Goal: Task Accomplishment & Management: Manage account settings

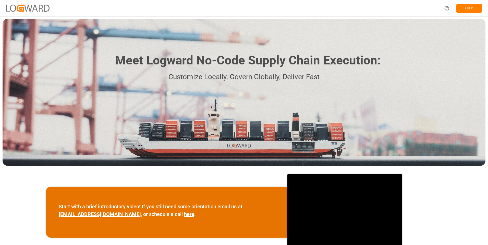
click at [466, 4] on button "Log In" at bounding box center [469, 8] width 26 height 9
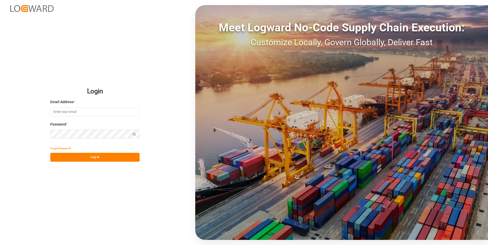
type input "[PERSON_NAME][EMAIL_ADDRESS][DOMAIN_NAME]"
click at [100, 158] on button "Log In" at bounding box center [94, 157] width 89 height 9
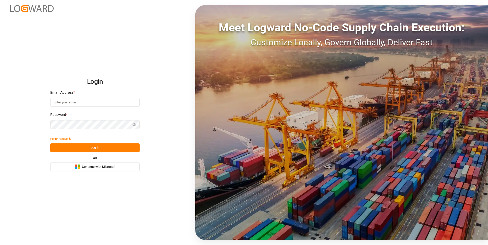
type input "[PERSON_NAME][EMAIL_ADDRESS][DOMAIN_NAME]"
click at [103, 149] on button "Log In" at bounding box center [94, 148] width 89 height 9
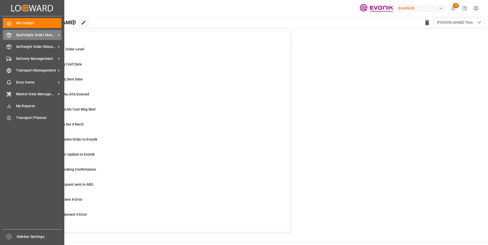
click at [9, 39] on div "Seafreight Order Management Seafreight Order Management" at bounding box center [32, 35] width 59 height 10
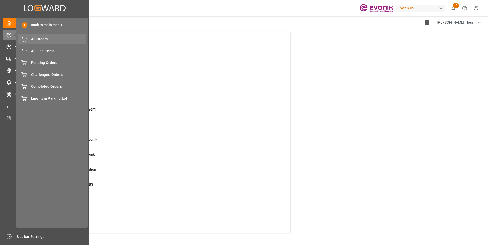
click at [44, 41] on span "All Orders" at bounding box center [58, 38] width 55 height 5
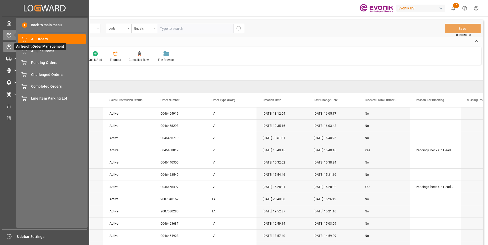
click at [12, 43] on div "Airfreight Order Management Airfreight Order Management" at bounding box center [45, 47] width 84 height 10
click at [8, 47] on icon at bounding box center [8, 46] width 5 height 5
click at [47, 40] on span "All Orders" at bounding box center [58, 38] width 55 height 5
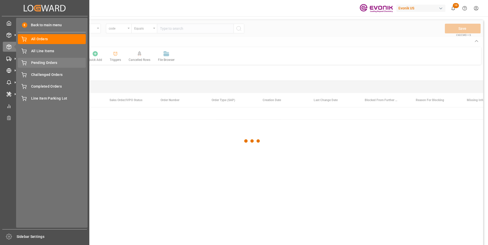
click at [35, 63] on span "Pending Orders" at bounding box center [58, 62] width 55 height 5
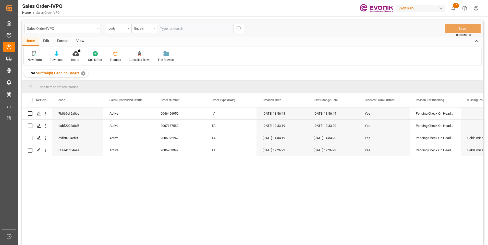
click at [354, 37] on div "Sales Order-IVPO code Equals Save Ctrl/CMD + S" at bounding box center [252, 28] width 461 height 17
click at [45, 128] on icon "open menu" at bounding box center [45, 125] width 5 height 5
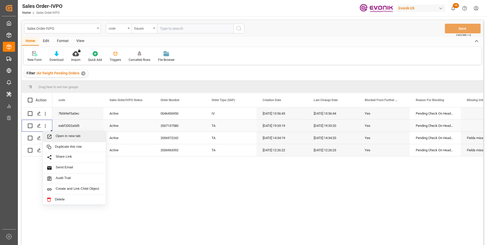
click at [74, 139] on span "Open in new tab" at bounding box center [79, 136] width 46 height 5
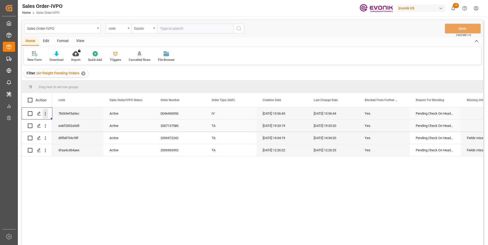
click at [46, 115] on icon "open menu" at bounding box center [45, 113] width 5 height 5
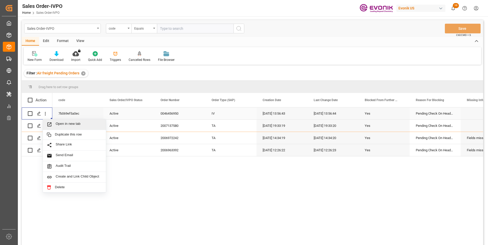
click at [78, 125] on span "Open in new tab" at bounding box center [79, 124] width 46 height 5
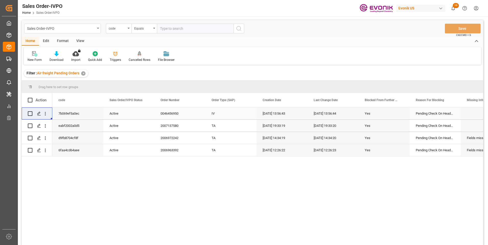
click at [170, 29] on input "text" at bounding box center [195, 29] width 77 height 10
paste input "46464919"
type input "0046464919"
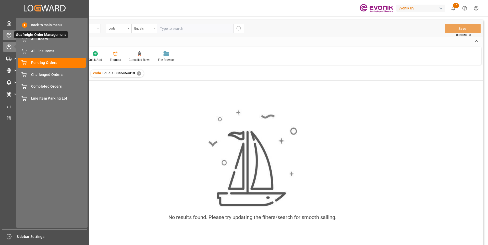
click at [10, 36] on icon at bounding box center [8, 35] width 5 height 5
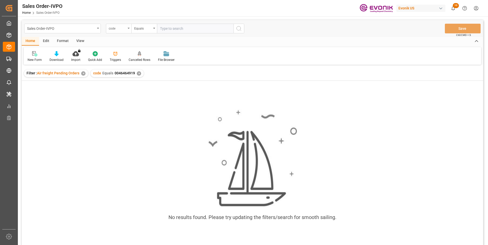
click at [130, 30] on div "code" at bounding box center [119, 29] width 26 height 10
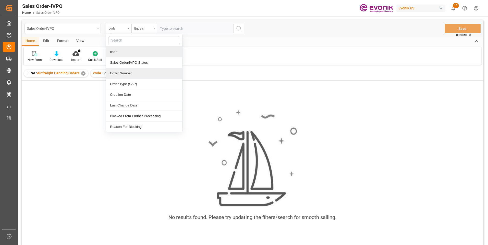
click at [122, 73] on div "Order Number" at bounding box center [144, 73] width 76 height 11
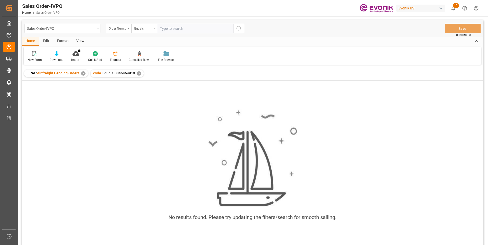
click at [177, 29] on input "text" at bounding box center [195, 29] width 77 height 10
paste input "46464919"
type input "0046464919"
click at [240, 28] on icon "search button" at bounding box center [239, 29] width 6 height 6
click at [138, 74] on div "✕" at bounding box center [139, 73] width 4 height 4
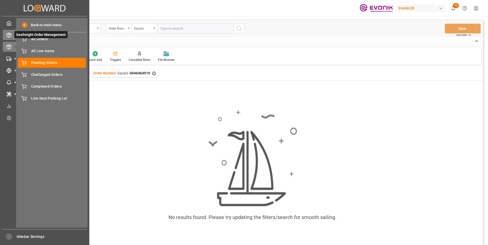
click at [5, 37] on div at bounding box center [7, 34] width 9 height 5
click at [10, 33] on icon at bounding box center [15, 35] width 11 height 11
click at [11, 34] on icon at bounding box center [8, 35] width 5 height 5
click at [35, 41] on span "All Orders" at bounding box center [58, 38] width 55 height 5
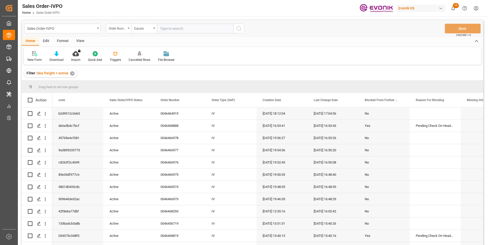
click at [176, 29] on input "text" at bounding box center [195, 29] width 77 height 10
paste input "46464919"
type input "0046464919"
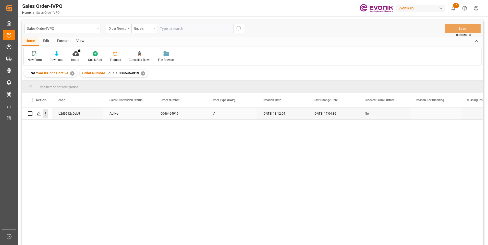
click at [46, 116] on icon "open menu" at bounding box center [45, 113] width 5 height 5
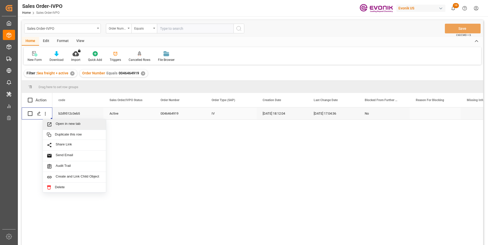
click at [67, 126] on span "Open in new tab" at bounding box center [79, 124] width 46 height 5
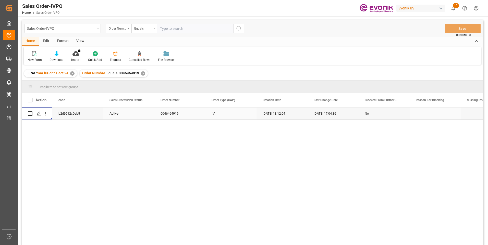
click at [169, 29] on input "text" at bounding box center [195, 29] width 77 height 10
click at [195, 30] on input "text" at bounding box center [195, 29] width 77 height 10
click at [178, 28] on input "text" at bounding box center [195, 29] width 77 height 10
paste input "0046466726"
type input "0046466726"
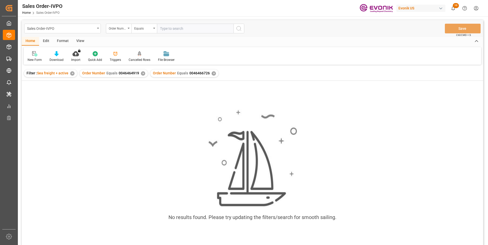
click at [180, 29] on input "text" at bounding box center [195, 29] width 77 height 10
type input "0046466726"
click at [237, 29] on icon "search button" at bounding box center [239, 29] width 6 height 6
click at [212, 73] on div "✕" at bounding box center [214, 73] width 4 height 4
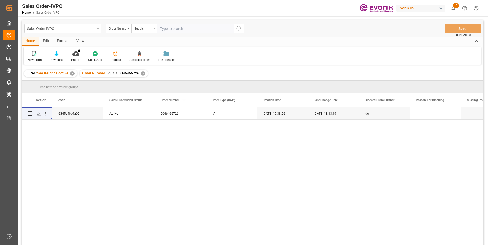
click at [143, 74] on div "✕" at bounding box center [143, 73] width 4 height 4
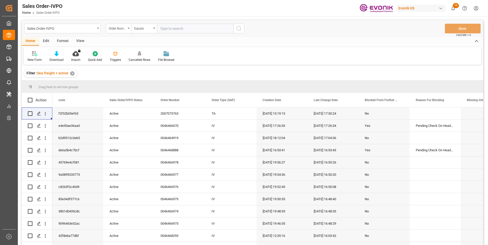
click at [186, 27] on input "text" at bounding box center [195, 29] width 77 height 10
paste input "AES FILE AUDIT - FILE NO. 250705000225001 EVONIK SILBOND CORPORATION"
type input "AES FILE AUDIT - FILE NO. 250705000225001 EVONIK SILBOND CORPORATION"
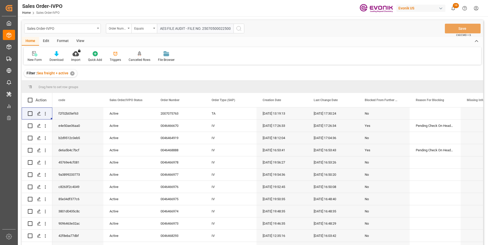
click at [174, 29] on input "AES FILE AUDIT - FILE NO. 250705000225001 EVONIK SILBOND CORPORATION" at bounding box center [195, 29] width 77 height 10
click at [174, 28] on input "AES FILE AUDIT - FILE NO. 250705000225001 EVONIK SILBOND CORPORATION" at bounding box center [195, 29] width 77 height 10
click at [173, 28] on input "AES FILE AUDIT - FILE NO. 250705000225001 EVONIK SILBOND CORPORATION" at bounding box center [195, 29] width 77 height 10
click at [171, 29] on input "AES FILE AUDIT - FILE NO. 250705000225001 EVONIK SILBOND CORPORATION" at bounding box center [195, 29] width 77 height 10
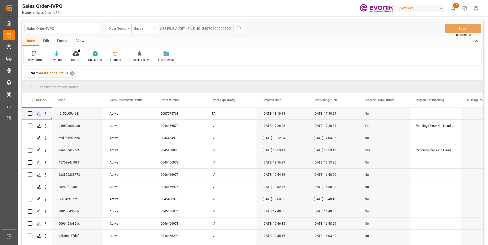
click at [171, 28] on input "AES FILE AUDIT - FILE NO. 250705000225001 EVONIK SILBOND CORPORATION" at bounding box center [195, 29] width 77 height 10
click at [172, 29] on input "AES FILE AUDIT - FILE NO. 250705000225001 EVONIK SILBOND CORPORATION" at bounding box center [195, 29] width 77 height 10
click at [190, 28] on input "AES FILE AUDIT - FILE NO. 250705000225001 EVONIK SILBOND CORPORATION" at bounding box center [195, 29] width 77 height 10
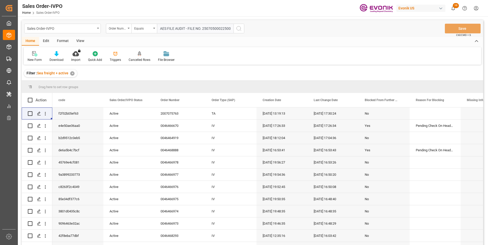
click at [190, 27] on input "AES FILE AUDIT - FILE NO. 250705000225001 EVONIK SILBOND CORPORATION" at bounding box center [195, 29] width 77 height 10
paste input "0046466726"
type input "0046466726"
click at [239, 29] on icon "search button" at bounding box center [239, 29] width 6 height 6
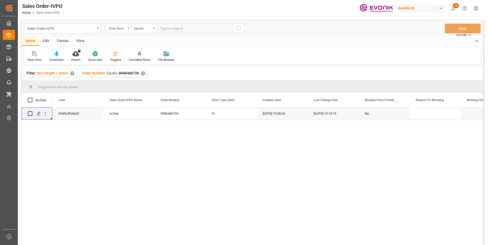
click at [299, 9] on div "Sales Order-IVPO Home Sales Order-IVPO Evonik US 10 Notifications Only show unr…" at bounding box center [251, 8] width 474 height 16
click at [43, 117] on button "open menu" at bounding box center [45, 114] width 5 height 10
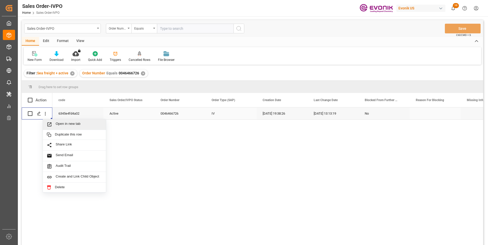
click at [59, 125] on span "Open in new tab" at bounding box center [79, 124] width 46 height 5
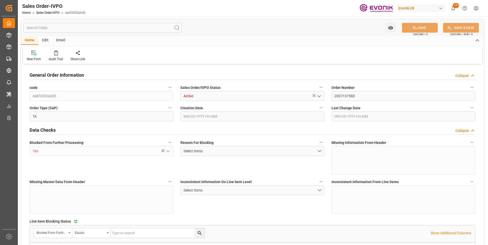
type input "CNPVG"
type input "601.15"
type input "1"
type input "45.02"
type input "08-14-2025 19:33"
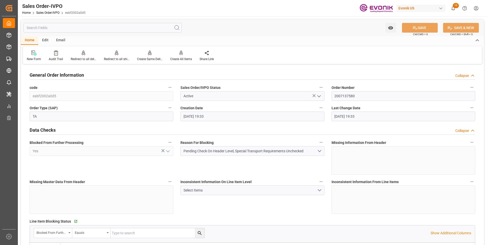
type input "08-14-2025 19:33"
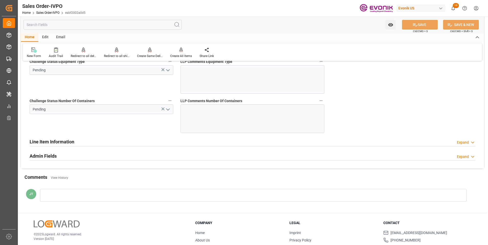
scroll to position [970, 0]
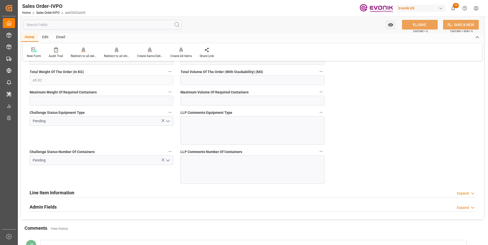
click at [169, 159] on icon "open menu" at bounding box center [168, 161] width 6 height 6
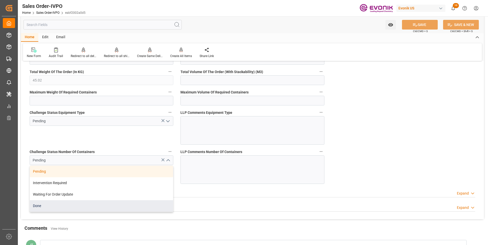
click at [42, 209] on div "Done" at bounding box center [101, 206] width 143 height 11
type input "Done"
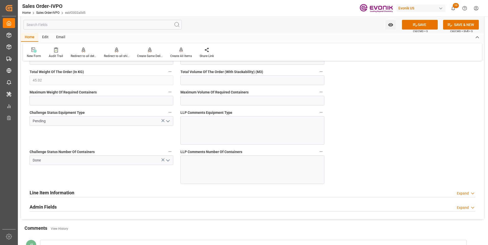
click at [167, 120] on icon "open menu" at bounding box center [168, 121] width 6 height 6
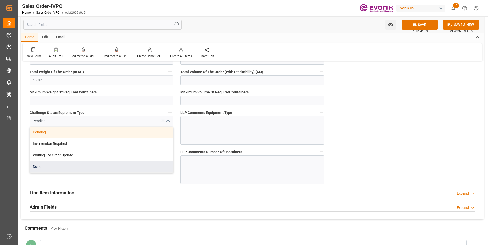
click at [60, 167] on div "Done" at bounding box center [101, 166] width 143 height 11
type input "Done"
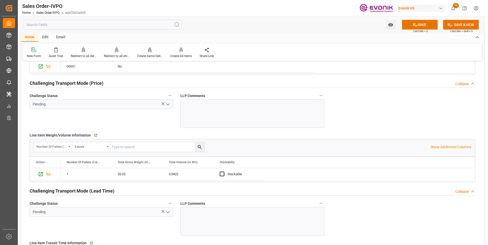
scroll to position [740, 0]
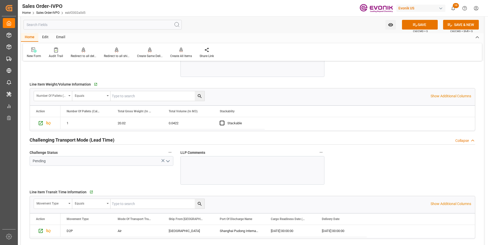
click at [169, 161] on icon "open menu" at bounding box center [168, 161] width 6 height 6
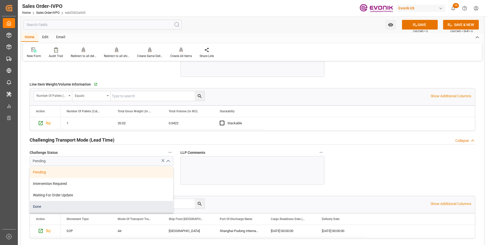
click at [60, 208] on div "Done" at bounding box center [101, 206] width 143 height 11
type input "Done"
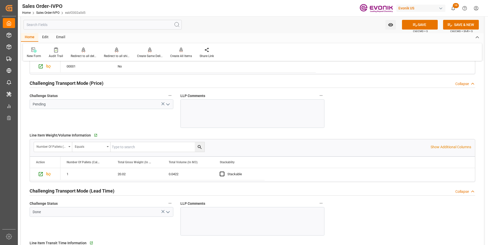
scroll to position [663, 0]
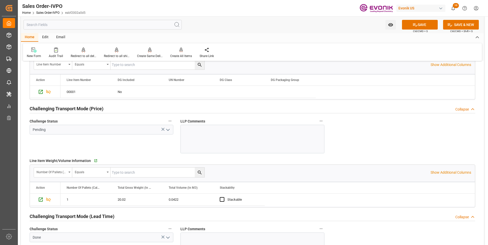
click at [168, 129] on icon "open menu" at bounding box center [168, 130] width 6 height 6
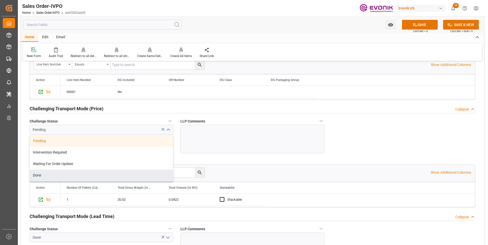
click at [41, 180] on div "Done" at bounding box center [101, 175] width 143 height 11
type input "Done"
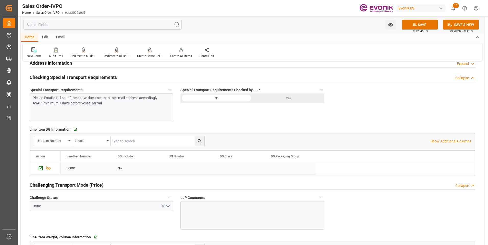
scroll to position [536, 0]
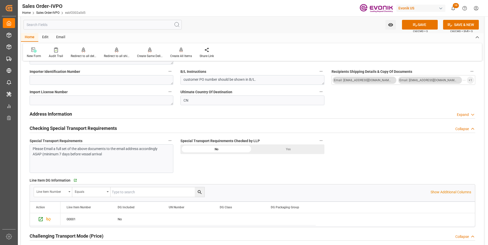
click at [293, 148] on div "Yes" at bounding box center [288, 150] width 72 height 10
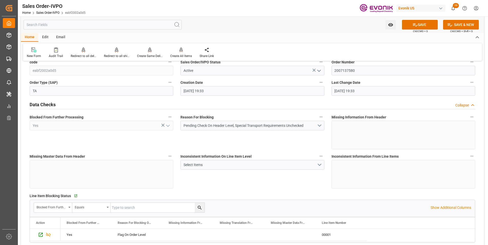
scroll to position [0, 0]
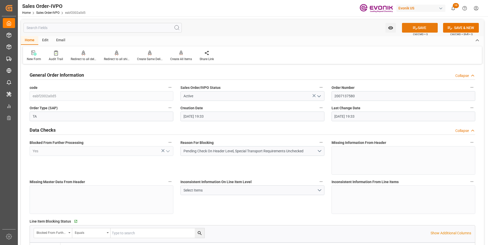
click at [418, 27] on button "SAVE" at bounding box center [420, 28] width 36 height 10
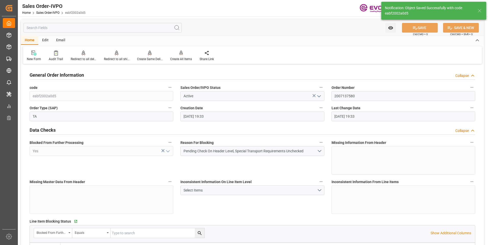
type input "08-18-2025 16:42"
type input "No"
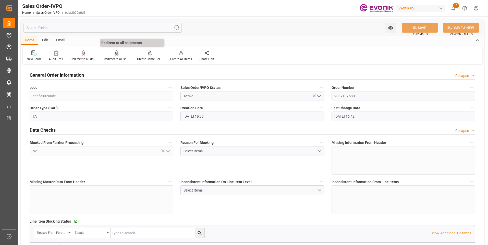
click at [118, 58] on div "Redirect to all shipments" at bounding box center [117, 59] width 26 height 5
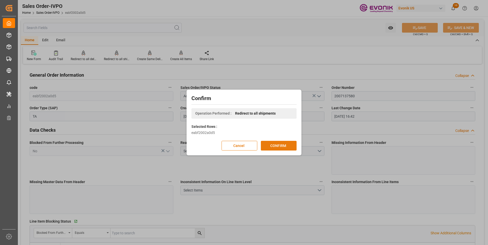
click at [281, 146] on button "CONFIRM" at bounding box center [279, 146] width 36 height 10
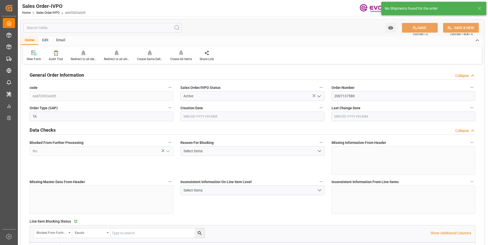
type input "CNPVG"
type input "601.15"
type input "1"
type input "45.02"
type input "08-14-2025 19:33"
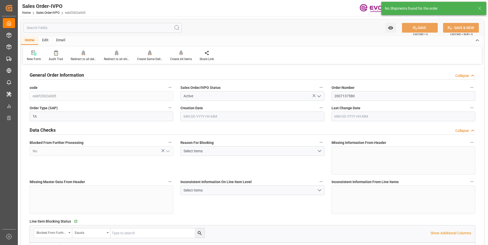
type input "08-18-2025 16:42"
click at [267, 52] on div "New Form Audit Trail Redirect to all deliveries Redirect to all deliveries Redi…" at bounding box center [252, 55] width 459 height 18
click at [182, 58] on div "Create All Items" at bounding box center [181, 59] width 22 height 5
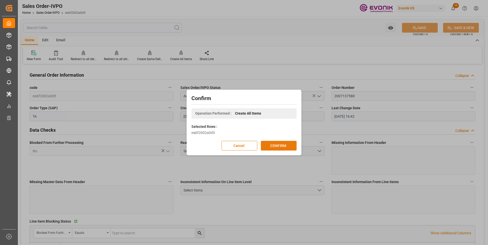
click at [273, 143] on button "CONFIRM" at bounding box center [279, 146] width 36 height 10
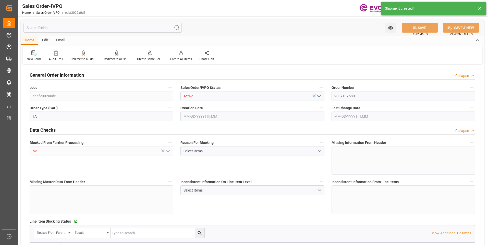
type input "CNPVG"
type input "601.15"
type input "1"
type input "45.02"
type input "08-14-2025 19:33"
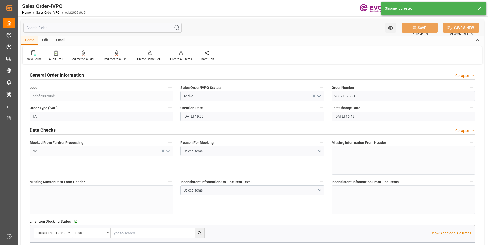
type input "08-18-2025 16:43"
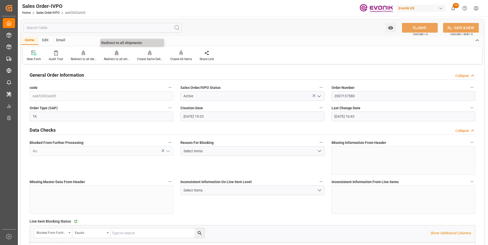
click at [114, 59] on div "Redirect to all shipments" at bounding box center [117, 59] width 26 height 5
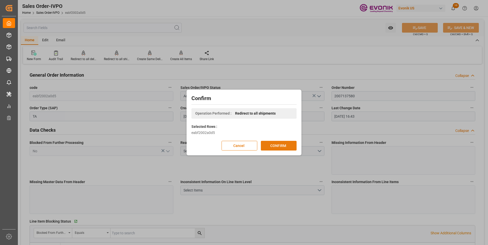
click at [279, 146] on button "CONFIRM" at bounding box center [279, 146] width 36 height 10
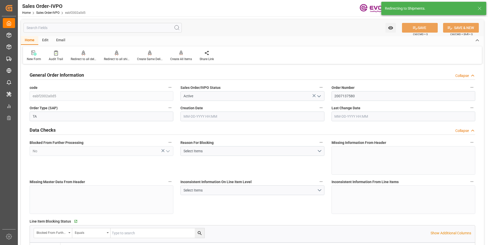
type input "08-14-2025 19:33"
type input "08-18-2025 16:43"
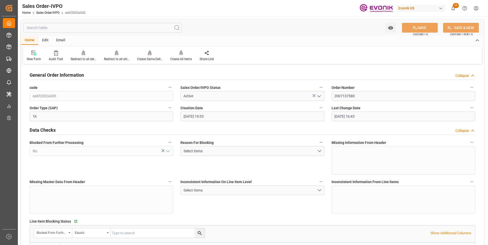
scroll to position [51, 0]
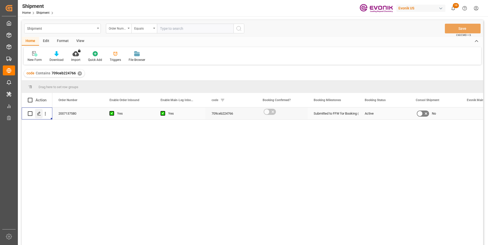
click at [39, 115] on icon "Press SPACE to select this row." at bounding box center [39, 114] width 4 height 4
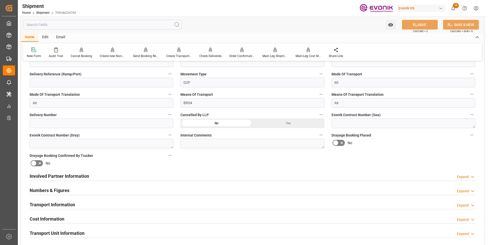
scroll to position [204, 0]
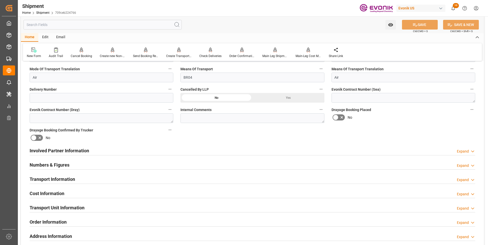
click at [147, 152] on div "Involved Partner Information Expand" at bounding box center [253, 151] width 446 height 10
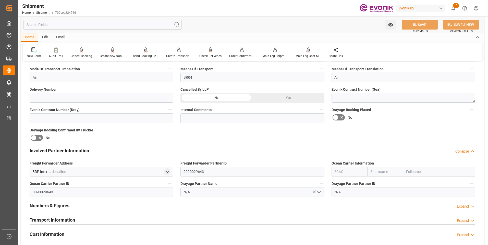
scroll to position [230, 0]
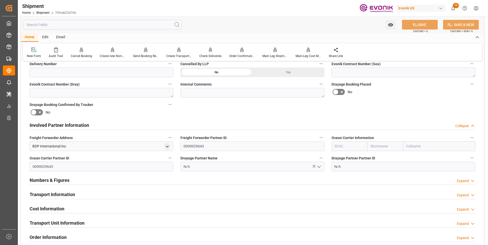
click at [160, 196] on div "Transport Information Expand" at bounding box center [253, 195] width 446 height 10
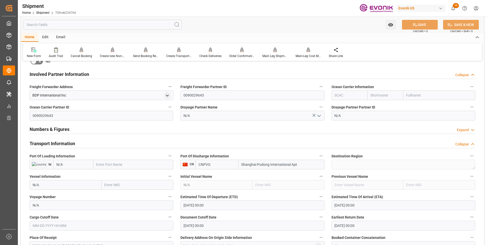
scroll to position [332, 0]
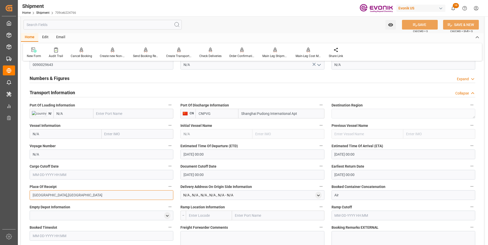
click at [155, 196] on input "CALVERT CITY,KY" at bounding box center [102, 196] width 144 height 10
click at [212, 158] on input "01-01-1970 00:00" at bounding box center [252, 155] width 144 height 10
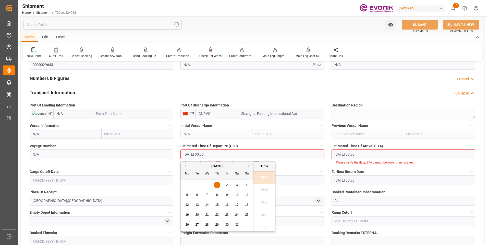
drag, startPoint x: 225, startPoint y: 153, endPoint x: 171, endPoint y: 155, distance: 53.3
click at [171, 155] on div "Booking Confirmation Milestone Bar Collapse Submitted to FFW for Booking (Pendi…" at bounding box center [252, 102] width 463 height 736
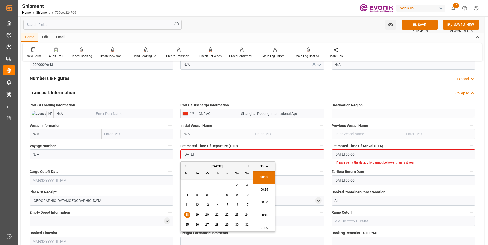
click at [263, 203] on li "00:30" at bounding box center [264, 203] width 22 height 13
type input "08-18-2025 00:30"
drag, startPoint x: 216, startPoint y: 154, endPoint x: 161, endPoint y: 154, distance: 55.6
click at [161, 154] on div "Booking Confirmation Milestone Bar Collapse Submitted to FFW for Booking (Pendi…" at bounding box center [252, 102] width 463 height 736
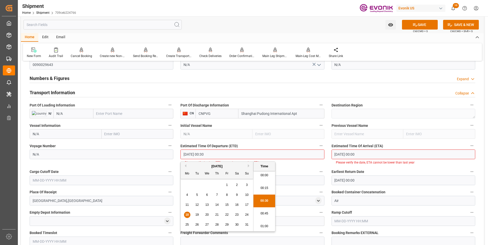
click at [77, 183] on input "text" at bounding box center [102, 181] width 144 height 10
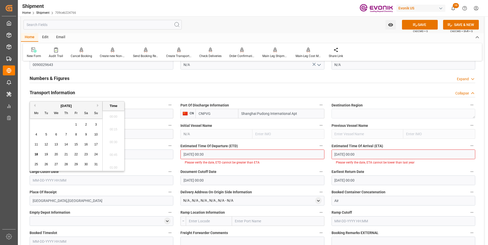
scroll to position [614, 0]
paste input "08-18-2025 00:30"
type input "08-18-2025 00:30"
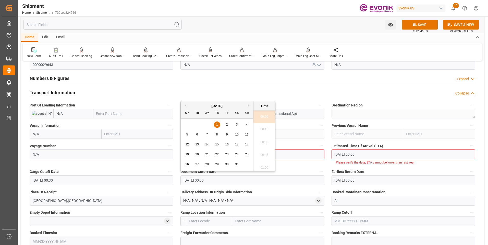
drag, startPoint x: 174, startPoint y: 179, endPoint x: 153, endPoint y: 179, distance: 20.4
click at [153, 179] on div "Booking Confirmation Milestone Bar Collapse Submitted to FFW for Booking (Pendi…" at bounding box center [252, 102] width 463 height 736
paste input "8-18-2025 00:3"
type input "08-18-2025 00:30"
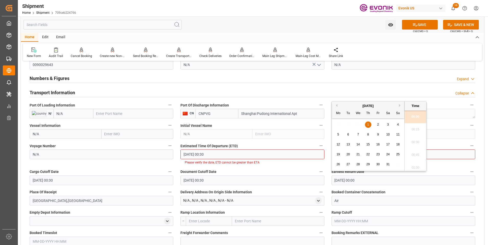
drag, startPoint x: 329, startPoint y: 180, endPoint x: 297, endPoint y: 181, distance: 32.2
click at [298, 180] on div "Booking Confirmation Milestone Bar Collapse Submitted to FFW for Booking (Pendi…" at bounding box center [252, 102] width 463 height 736
paste input "8-18-2025 00:3"
type input "08-18-2025 00:30"
click at [436, 156] on input "01-01-1970 00:00" at bounding box center [403, 155] width 144 height 10
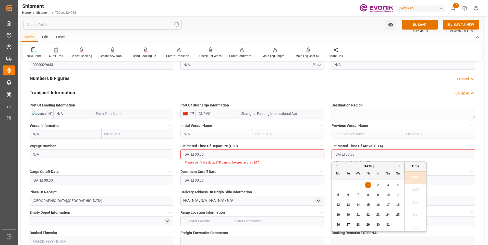
click at [430, 153] on input "[DATE] 00:00" at bounding box center [403, 155] width 144 height 10
drag, startPoint x: 404, startPoint y: 152, endPoint x: 288, endPoint y: 147, distance: 116.5
click at [288, 147] on div "Booking Confirmation Milestone Bar Collapse Submitted to FFW for Booking (Pendi…" at bounding box center [252, 102] width 463 height 736
paste input "[DATE] 00:3"
click at [349, 225] on span "26" at bounding box center [347, 225] width 3 height 4
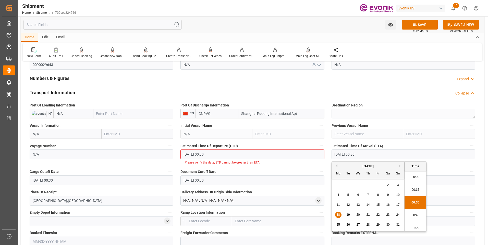
type input "08-26-2025 00:30"
click at [414, 202] on li "00:30" at bounding box center [415, 203] width 22 height 13
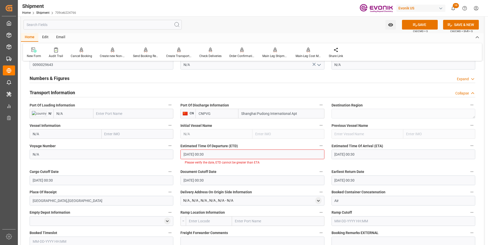
click at [418, 30] on span "Ctrl/CMD + S" at bounding box center [420, 31] width 15 height 4
click at [418, 23] on button "SAVE" at bounding box center [420, 25] width 36 height 10
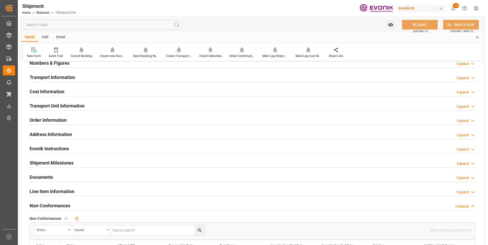
scroll to position [332, 0]
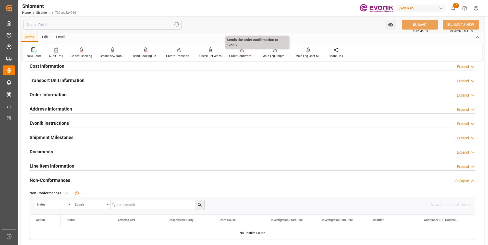
click at [241, 53] on icon at bounding box center [242, 49] width 4 height 5
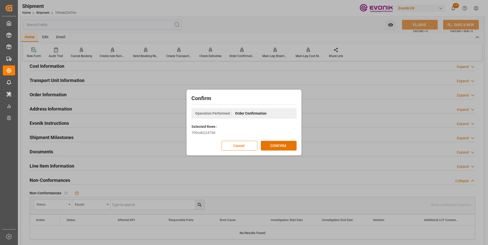
drag, startPoint x: 287, startPoint y: 133, endPoint x: 281, endPoint y: 135, distance: 5.7
click at [286, 134] on div "709ceb224766" at bounding box center [243, 132] width 105 height 5
click at [274, 146] on button "CONFIRM" at bounding box center [279, 146] width 36 height 10
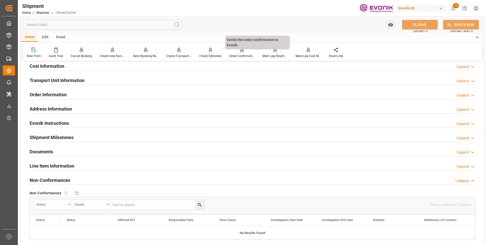
click at [237, 55] on div "Order Confirmation" at bounding box center [242, 56] width 26 height 5
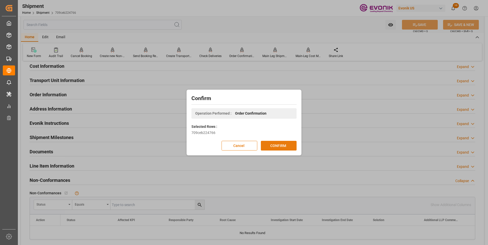
click at [280, 147] on button "CONFIRM" at bounding box center [279, 146] width 36 height 10
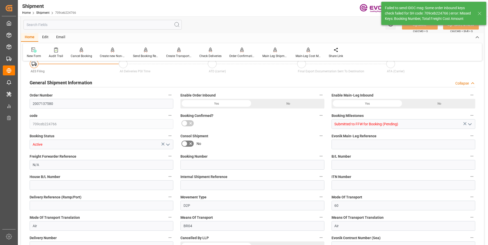
type input "0"
type input "601.15"
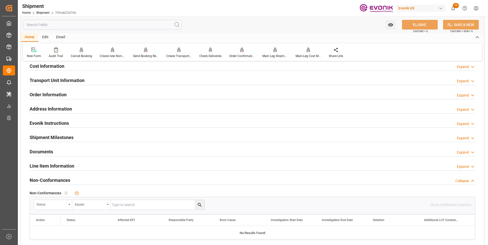
click at [101, 66] on div "Cost Information Expand" at bounding box center [253, 66] width 446 height 10
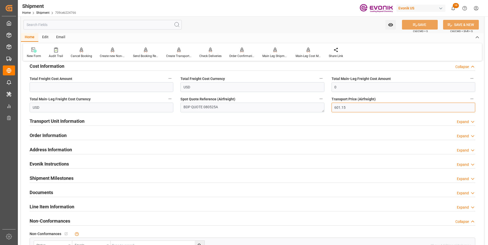
drag, startPoint x: 352, startPoint y: 107, endPoint x: 329, endPoint y: 109, distance: 23.9
click at [329, 109] on div "Transport Price (Airfreight) 601.15" at bounding box center [403, 104] width 151 height 20
click at [345, 89] on input "0" at bounding box center [403, 87] width 144 height 10
drag, startPoint x: 345, startPoint y: 84, endPoint x: 298, endPoint y: 80, distance: 48.0
click at [298, 80] on div "Booking Confirmation Milestone Bar Collapse Submitted to FFW for Booking (Pendi…" at bounding box center [252, 18] width 463 height 568
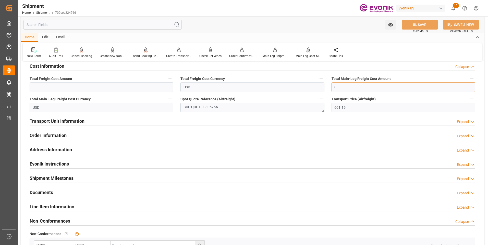
paste input "601.15"
type input "601.15"
click at [104, 86] on input "text" at bounding box center [102, 87] width 144 height 10
paste input "601.15"
type input "601.15"
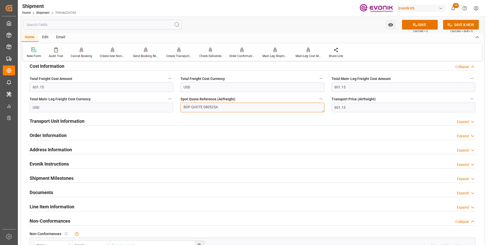
click at [212, 106] on textarea "BDP QUOTE 080525A" at bounding box center [252, 108] width 144 height 10
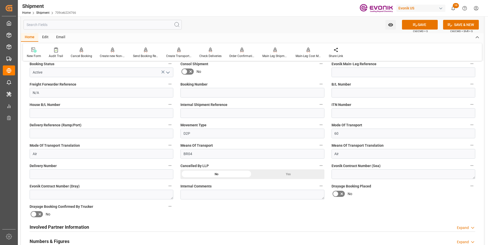
scroll to position [102, 0]
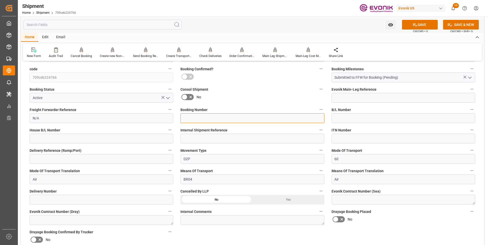
click at [207, 116] on input at bounding box center [252, 119] width 144 height 10
paste input "080525A"
type input "080525A"
click at [409, 24] on button "SAVE" at bounding box center [420, 25] width 36 height 10
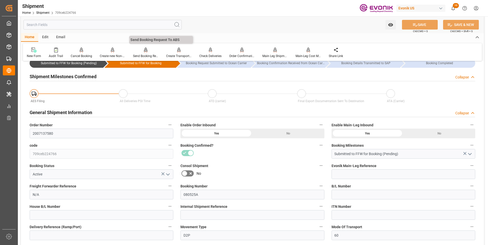
scroll to position [0, 0]
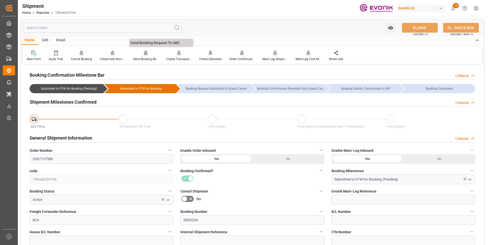
click at [139, 59] on div "Send Booking Request To ABS" at bounding box center [146, 59] width 26 height 5
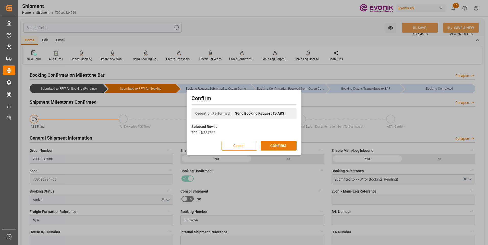
click at [270, 145] on button "CONFIRM" at bounding box center [279, 146] width 36 height 10
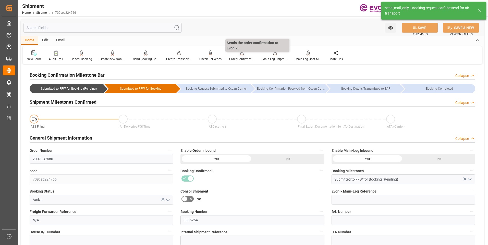
click at [238, 60] on div "Order Confirmation" at bounding box center [242, 59] width 26 height 5
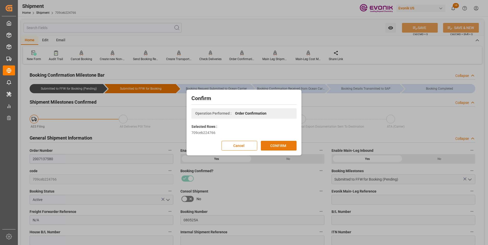
click at [267, 147] on button "CONFIRM" at bounding box center [279, 146] width 36 height 10
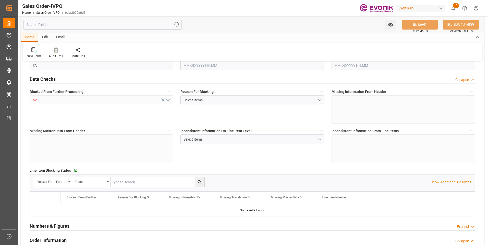
type input "CNPVG"
type input "601.15"
type input "1"
type input "45.02"
type input "[DATE] 19:33"
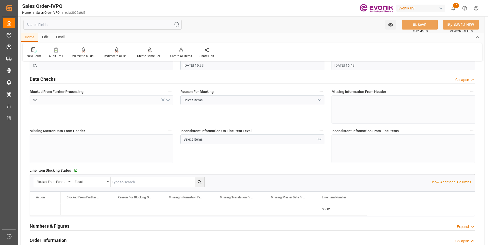
type input "[DATE] 16:43"
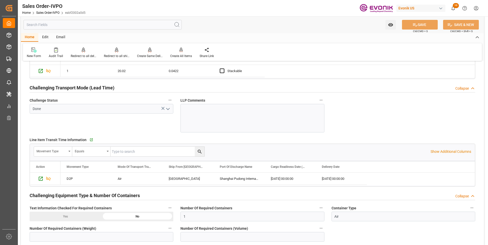
scroll to position [843, 0]
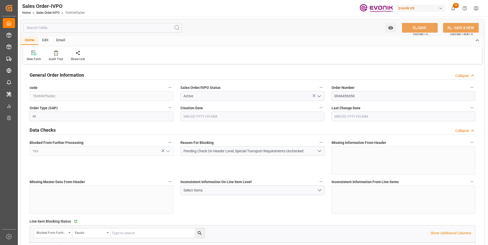
type input "INBOM"
type input "0"
type input "1"
type input "56.4"
type input "[DATE] 13:56"
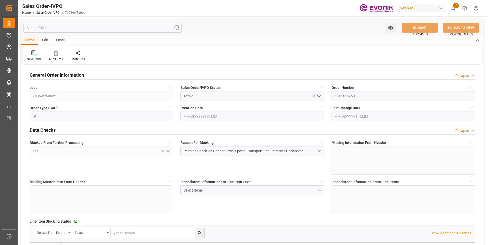
type input "[DATE] 13:56"
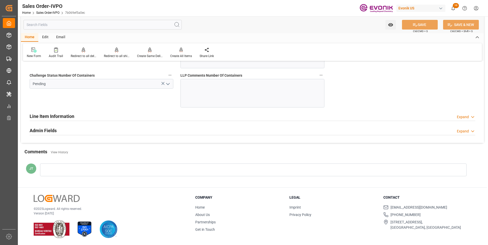
scroll to position [970, 0]
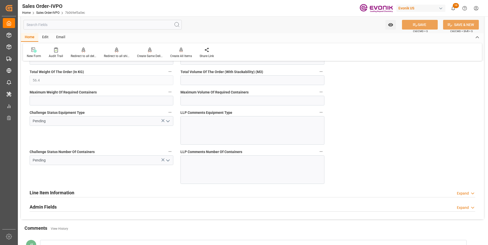
click at [168, 161] on polyline "open menu" at bounding box center [167, 161] width 3 height 2
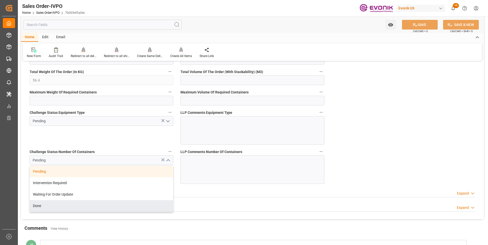
click at [48, 210] on div "Done" at bounding box center [101, 206] width 143 height 11
type input "Done"
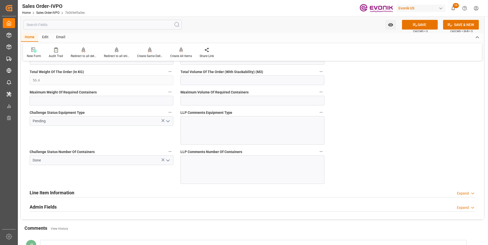
click at [168, 122] on polyline "open menu" at bounding box center [167, 122] width 3 height 2
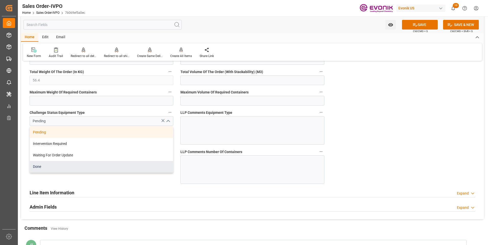
click at [58, 166] on div "Done" at bounding box center [101, 166] width 143 height 11
type input "Done"
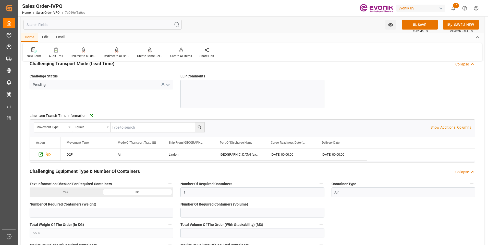
scroll to position [765, 0]
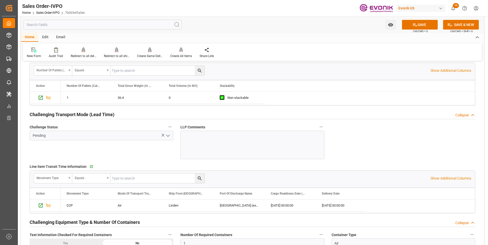
click at [168, 134] on icon "open menu" at bounding box center [168, 136] width 6 height 6
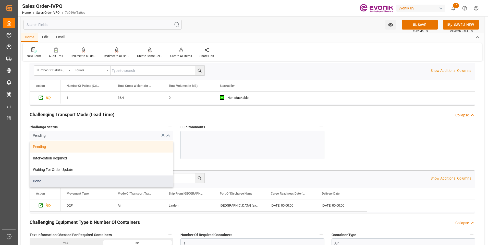
click at [61, 180] on div "Done" at bounding box center [101, 181] width 143 height 11
type input "Done"
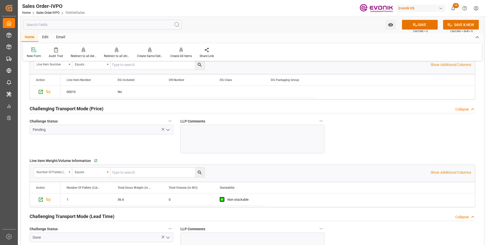
scroll to position [638, 0]
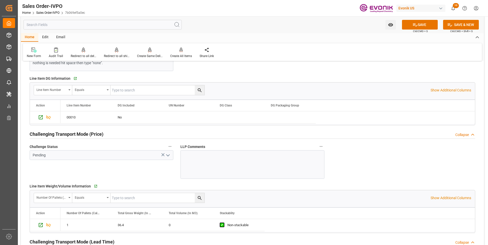
click at [167, 154] on icon "open menu" at bounding box center [168, 156] width 6 height 6
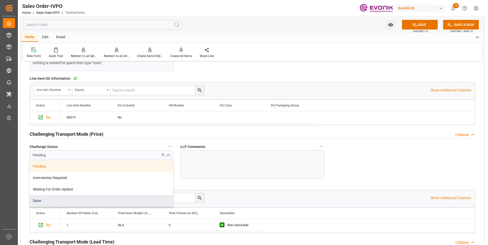
click at [78, 202] on div "Done" at bounding box center [101, 200] width 143 height 11
type input "Done"
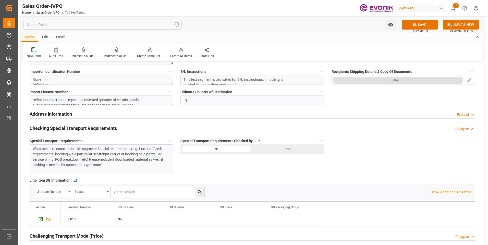
scroll to position [510, 0]
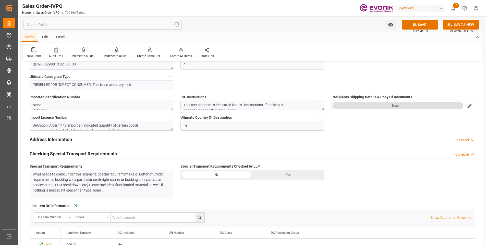
click at [282, 174] on div "Yes" at bounding box center [288, 175] width 72 height 10
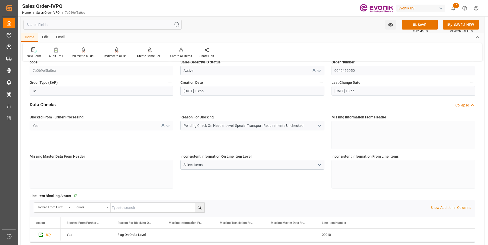
scroll to position [0, 0]
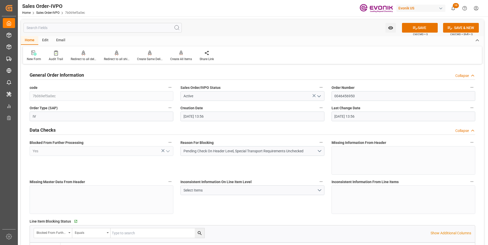
click at [426, 21] on div "Watch Option SAVE Ctrl/CMD + S SAVE & NEW Ctrl/CMD + Shift + S" at bounding box center [252, 27] width 463 height 17
click at [424, 28] on button "SAVE" at bounding box center [420, 28] width 36 height 10
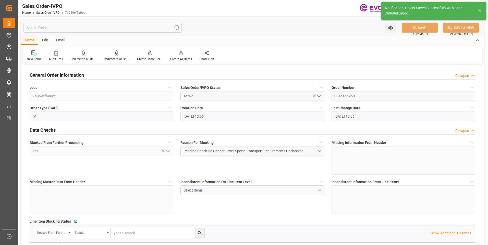
type input "[DATE] 16:54"
type input "No"
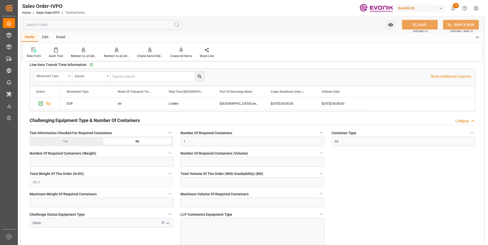
scroll to position [817, 0]
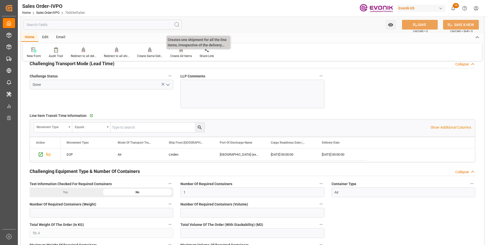
click at [183, 55] on div "Create All Items" at bounding box center [181, 56] width 22 height 5
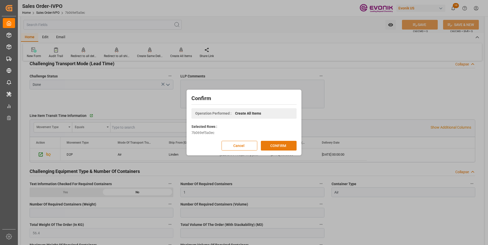
click at [277, 146] on button "CONFIRM" at bounding box center [279, 146] width 36 height 10
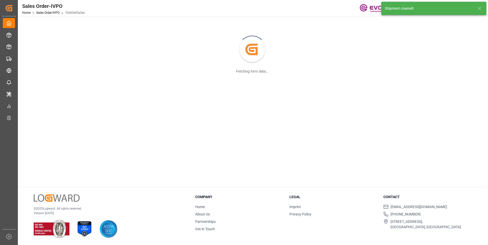
scroll to position [55, 0]
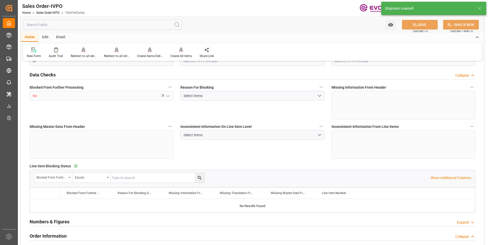
type input "INBOM"
type input "0"
type input "1"
type input "56.4"
type input "08-18-2025 13:56"
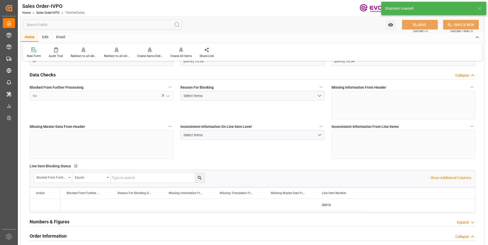
type input "[DATE] 16:54"
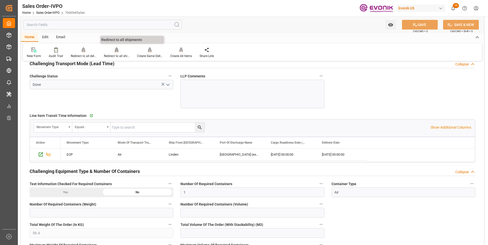
click at [109, 55] on div "Redirect to all shipments" at bounding box center [117, 56] width 26 height 5
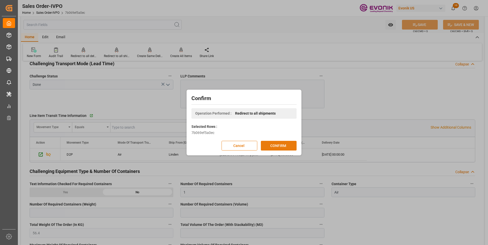
click at [277, 148] on button "CONFIRM" at bounding box center [279, 146] width 36 height 10
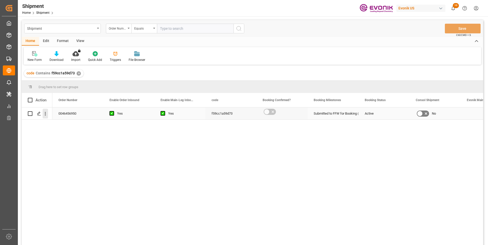
click at [44, 115] on icon "open menu" at bounding box center [45, 113] width 5 height 5
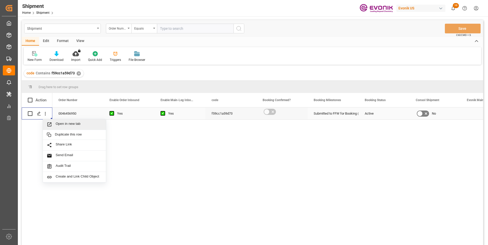
click at [62, 127] on span "Open in new tab" at bounding box center [79, 124] width 46 height 5
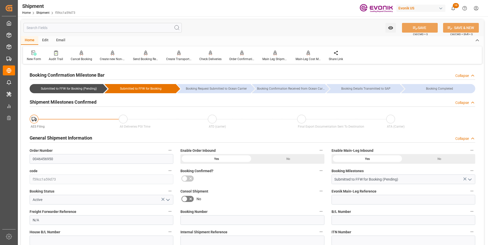
type input "[DATE] 00:00"
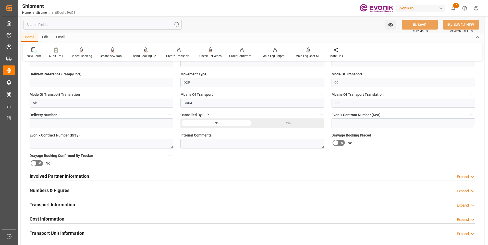
scroll to position [230, 0]
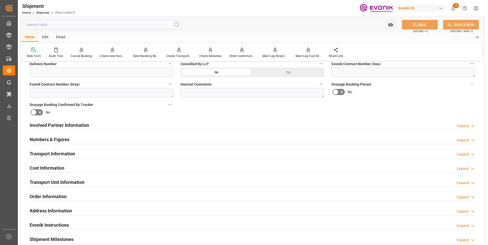
click at [120, 123] on div "Involved Partner Information Expand" at bounding box center [253, 125] width 446 height 10
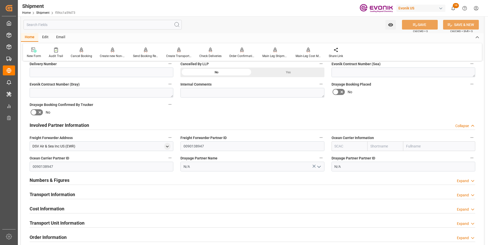
scroll to position [255, 0]
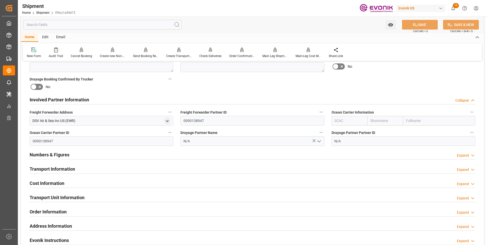
click at [142, 167] on div "Transport Information Expand" at bounding box center [253, 169] width 446 height 10
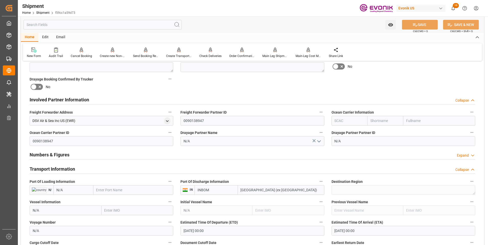
scroll to position [281, 0]
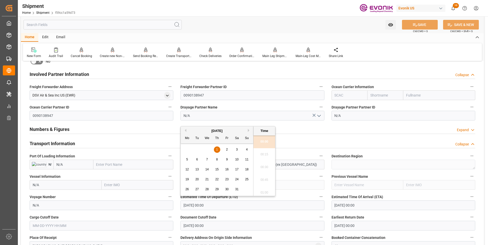
click at [203, 208] on input "01-01-1970 00:00" at bounding box center [252, 206] width 144 height 10
drag, startPoint x: 218, startPoint y: 207, endPoint x: 163, endPoint y: 207, distance: 55.4
click at [163, 207] on div "Booking Confirmation Milestone Bar Collapse Submitted to FFW for Booking (Pendi…" at bounding box center [252, 150] width 463 height 730
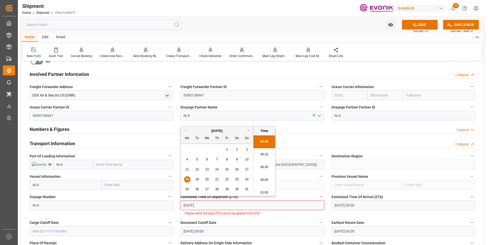
click at [267, 171] on li "00:30" at bounding box center [264, 167] width 22 height 13
type input "[DATE] 00:30"
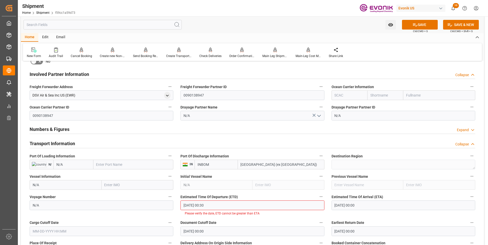
click at [371, 205] on input "01-01-1970 00:00" at bounding box center [403, 206] width 144 height 10
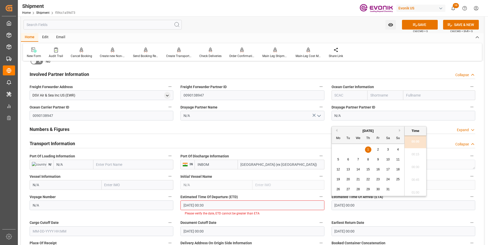
drag, startPoint x: 375, startPoint y: 205, endPoint x: 307, endPoint y: 211, distance: 68.9
click at [307, 211] on div "Booking Confirmation Milestone Bar Collapse Submitted to FFW for Booking (Pendi…" at bounding box center [252, 153] width 463 height 736
click at [420, 179] on li "00:45" at bounding box center [415, 180] width 22 height 13
type input "08-26-2025 00:45"
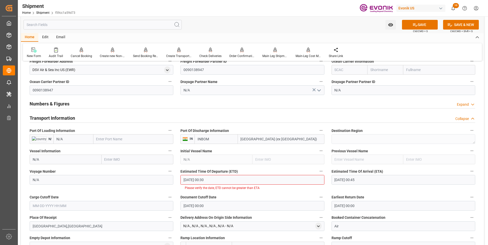
scroll to position [332, 0]
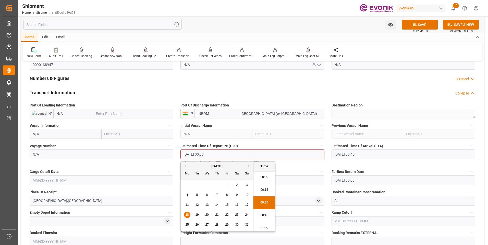
click at [214, 155] on input "08-18-2025 00:30" at bounding box center [252, 155] width 144 height 10
drag, startPoint x: 222, startPoint y: 154, endPoint x: 171, endPoint y: 154, distance: 51.0
click at [171, 154] on div "Booking Confirmation Milestone Bar Collapse Submitted to FFW for Booking (Pendi…" at bounding box center [252, 102] width 463 height 736
click at [308, 163] on div "Booking Confirmation Milestone Bar Collapse Submitted to FFW for Booking (Pendi…" at bounding box center [252, 102] width 463 height 736
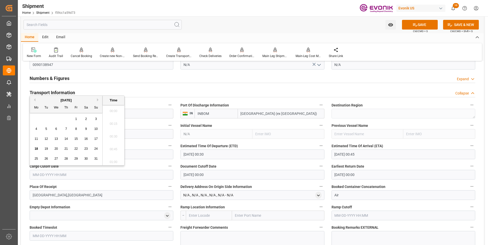
click at [101, 177] on input "text" at bounding box center [102, 175] width 144 height 10
paste input "08-18-2025 00:30"
type input "08-18-2025 00:30"
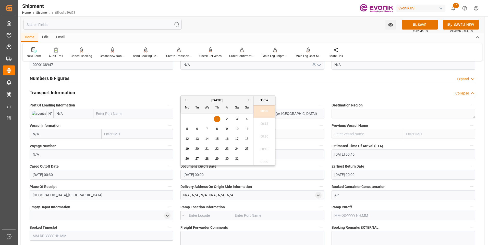
drag, startPoint x: 158, startPoint y: 175, endPoint x: 156, endPoint y: 176, distance: 2.6
click at [156, 176] on div "Booking Confirmation Milestone Bar Collapse Submitted to FFW for Booking (Pendi…" at bounding box center [252, 99] width 463 height 730
paste input "8-18-2025 00:3"
type input "08-18-2025 00:30"
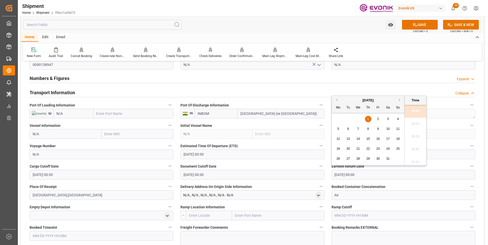
drag, startPoint x: 325, startPoint y: 174, endPoint x: 321, endPoint y: 174, distance: 4.3
click at [321, 175] on div "Booking Confirmation Milestone Bar Collapse Submitted to FFW for Booking (Pendi…" at bounding box center [252, 99] width 463 height 730
paste input "8-18-2025 00:3"
type input "08-18-2025 00:30"
click at [411, 139] on li "00:30" at bounding box center [415, 137] width 22 height 13
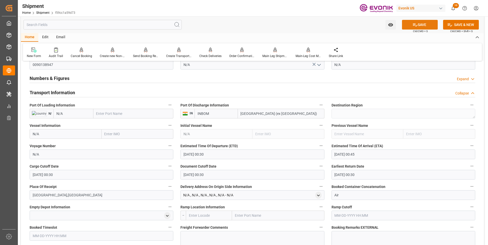
click at [418, 28] on button "SAVE" at bounding box center [420, 25] width 36 height 10
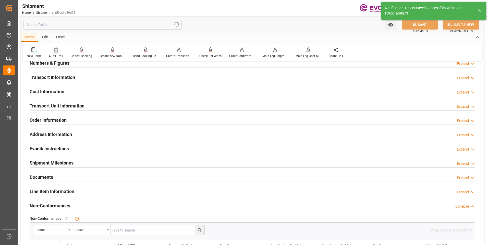
scroll to position [281, 0]
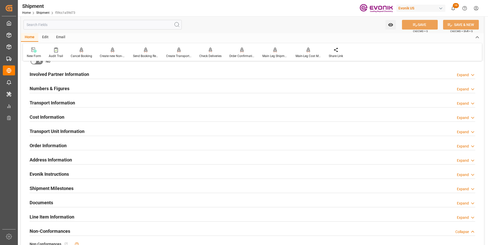
click at [114, 107] on div at bounding box center [253, 107] width 446 height 0
click at [118, 75] on div "Involved Partner Information Expand" at bounding box center [253, 74] width 446 height 10
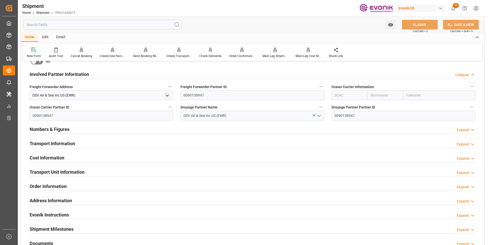
click at [136, 158] on div "Cost Information Expand" at bounding box center [253, 158] width 446 height 10
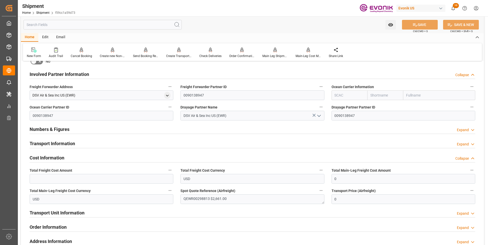
click at [131, 141] on div "Transport Information Expand" at bounding box center [253, 144] width 446 height 10
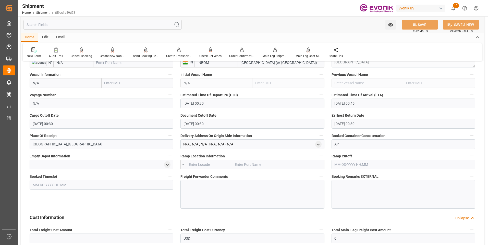
scroll to position [408, 0]
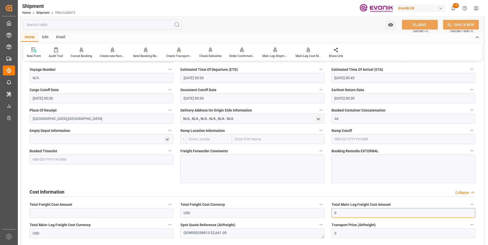
click at [344, 211] on input "0" at bounding box center [403, 213] width 144 height 10
drag, startPoint x: 346, startPoint y: 213, endPoint x: 318, endPoint y: 216, distance: 27.7
click at [321, 214] on div "Booking Confirmation Milestone Bar Collapse Submitted to FFW for Booking (Pendi…" at bounding box center [252, 42] width 463 height 771
drag, startPoint x: 350, startPoint y: 212, endPoint x: 312, endPoint y: 216, distance: 38.7
click at [312, 216] on div "Booking Confirmation Milestone Bar Collapse Submitted to FFW for Booking (Pendi…" at bounding box center [252, 42] width 463 height 771
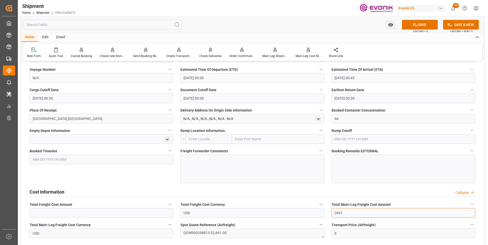
type input "2661"
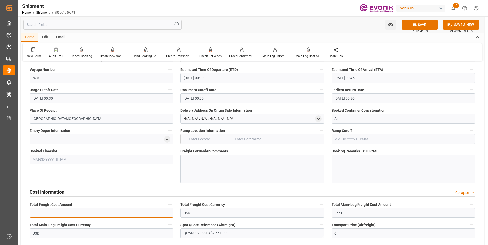
click at [128, 217] on input "text" at bounding box center [102, 213] width 144 height 10
paste input "2661"
type input "2661"
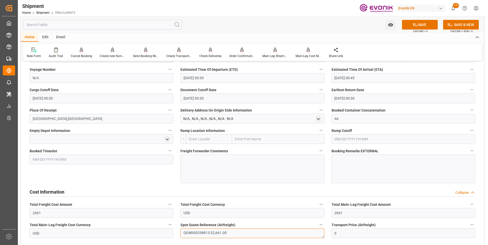
click at [199, 232] on textarea "QEWR00298813 $2,661.00" at bounding box center [252, 234] width 144 height 10
click at [198, 232] on textarea "QEWR00298813 $2,661.00" at bounding box center [252, 234] width 144 height 10
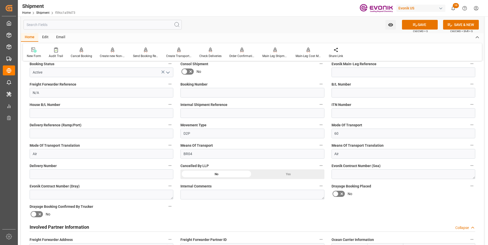
scroll to position [102, 0]
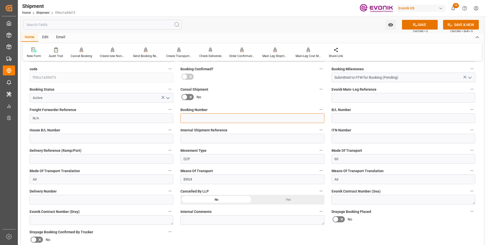
click at [202, 118] on input at bounding box center [252, 119] width 144 height 10
paste input "QEWR00298813"
type input "QEWR00298813"
click at [414, 22] on icon at bounding box center [414, 24] width 5 height 5
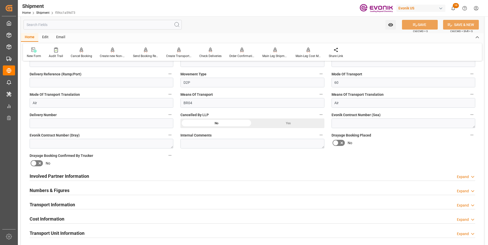
scroll to position [204, 0]
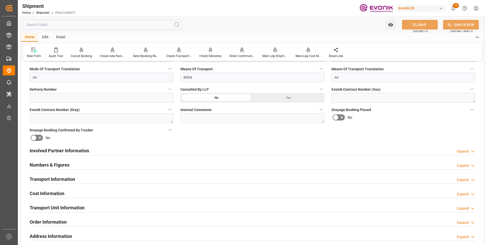
click at [108, 177] on div "Transport Information Expand" at bounding box center [253, 179] width 446 height 10
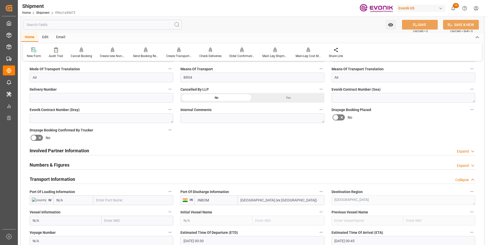
scroll to position [230, 0]
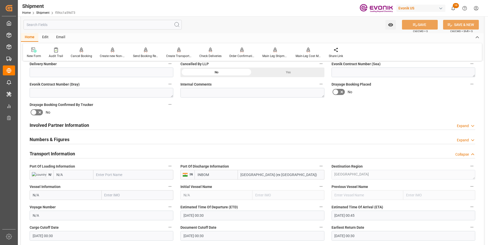
click at [100, 157] on div "Transport Information Collapse" at bounding box center [253, 154] width 446 height 10
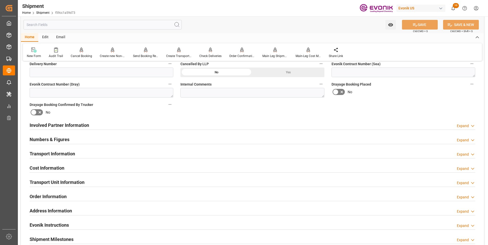
click at [104, 164] on div "Cost Information Expand" at bounding box center [253, 168] width 446 height 10
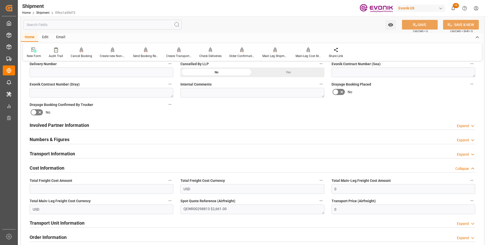
scroll to position [255, 0]
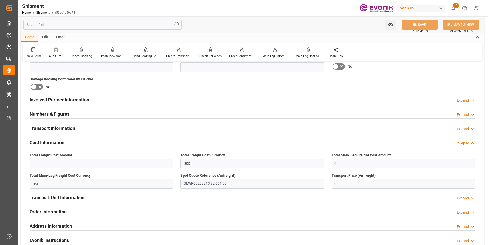
click at [351, 163] on input "0" at bounding box center [403, 164] width 144 height 10
drag, startPoint x: 348, startPoint y: 163, endPoint x: 323, endPoint y: 166, distance: 25.1
click at [324, 165] on div "Booking Confirmation Milestone Bar Collapse Submitted to FFW for Booking (Pendi…" at bounding box center [252, 94] width 463 height 568
drag, startPoint x: 343, startPoint y: 167, endPoint x: 326, endPoint y: 166, distance: 16.8
click at [326, 166] on div "Booking Confirmation Milestone Bar Collapse Submitted to FFW for Booking (Pendi…" at bounding box center [252, 94] width 463 height 568
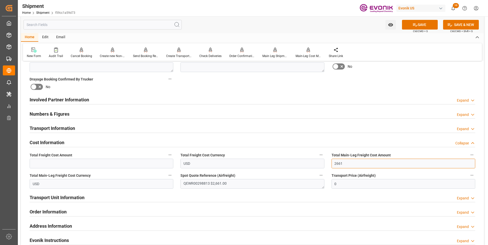
type input "2661"
click at [123, 165] on input "text" at bounding box center [102, 164] width 144 height 10
paste input "2661"
type input "2661"
click at [414, 25] on icon at bounding box center [414, 24] width 5 height 5
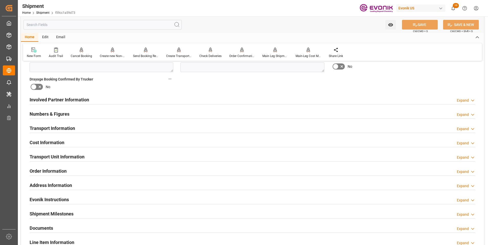
click at [79, 142] on div "Cost Information Expand" at bounding box center [253, 143] width 446 height 10
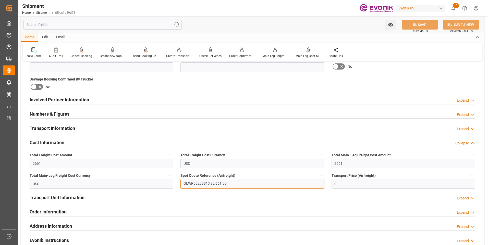
click at [196, 182] on textarea "QEWR00298813 $2,661.00" at bounding box center [252, 184] width 144 height 10
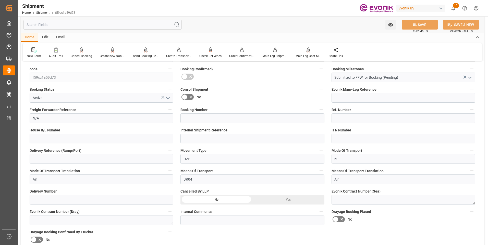
scroll to position [77, 0]
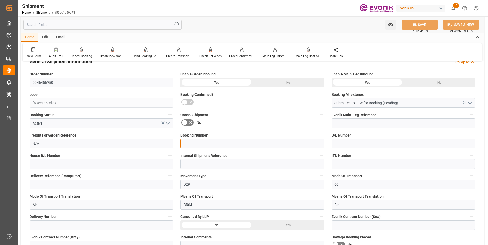
click at [197, 144] on input at bounding box center [252, 144] width 144 height 10
paste input "QEWR00298813"
type input "QEWR00298813"
click at [425, 24] on button "SAVE" at bounding box center [420, 25] width 36 height 10
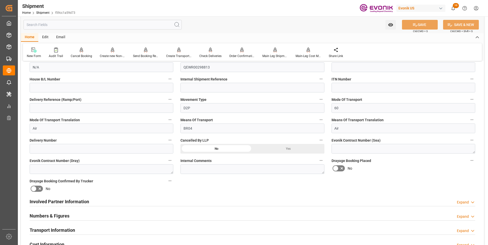
scroll to position [179, 0]
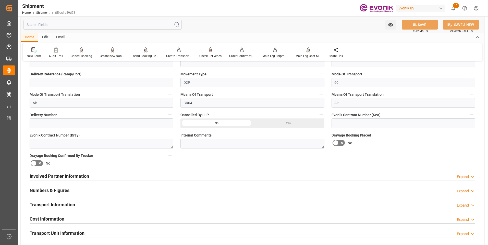
click at [122, 174] on div "Involved Partner Information Expand" at bounding box center [253, 176] width 446 height 10
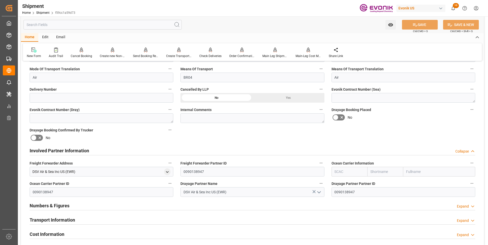
scroll to position [230, 0]
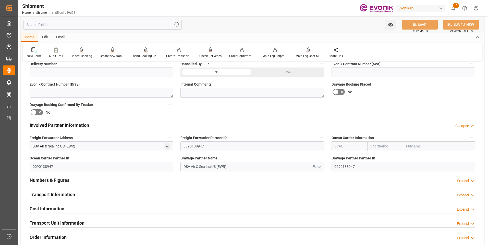
click at [126, 189] on div "Transport Information Expand" at bounding box center [252, 195] width 453 height 14
click at [128, 193] on div "Transport Information Expand" at bounding box center [253, 195] width 446 height 10
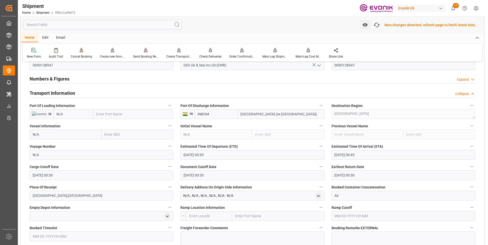
scroll to position [332, 0]
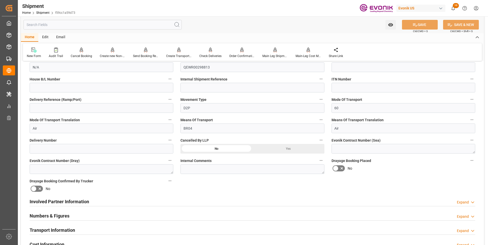
scroll to position [204, 0]
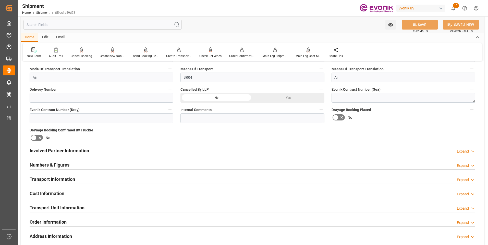
click at [149, 152] on div "Involved Partner Information Expand" at bounding box center [253, 151] width 446 height 10
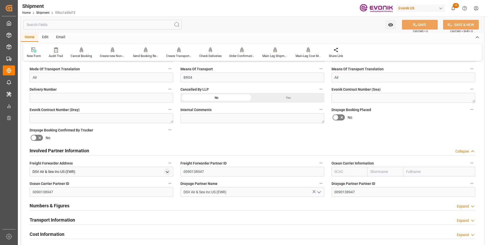
click at [127, 220] on div "Transport Information Expand" at bounding box center [253, 220] width 446 height 10
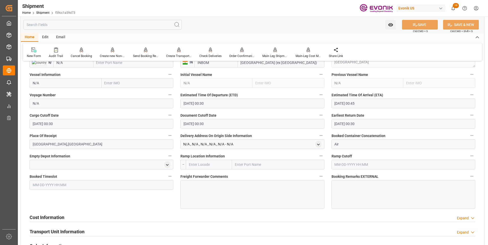
scroll to position [408, 0]
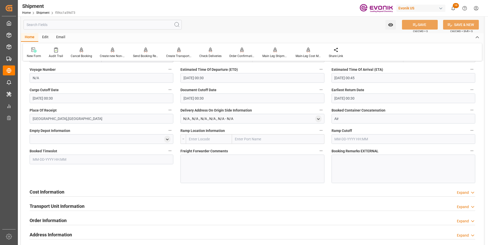
click at [126, 193] on div "Cost Information Expand" at bounding box center [253, 192] width 446 height 10
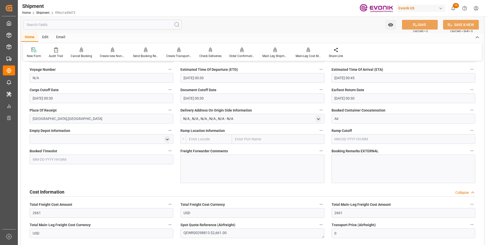
scroll to position [383, 0]
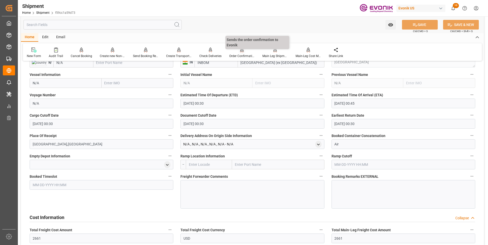
click at [243, 55] on div "Order Confirmation" at bounding box center [242, 56] width 26 height 5
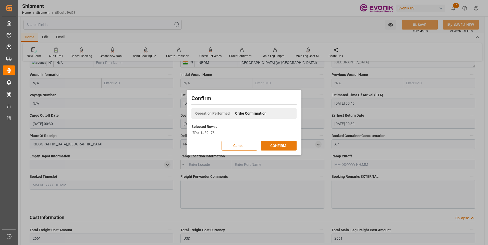
click at [275, 147] on button "CONFIRM" at bounding box center [279, 146] width 36 height 10
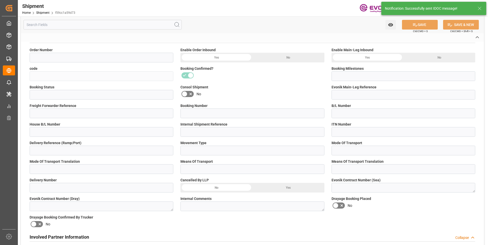
type input "0046456950"
type input "f59cc1a59d73"
type input "Submitted to FFW for Booking (Pending)"
type input "Active"
type input "N/A"
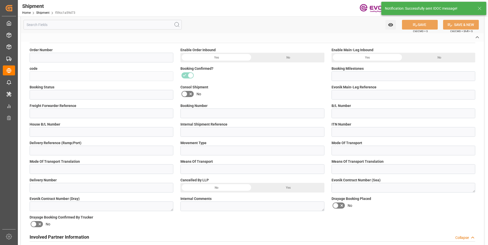
type input "QEWR00298813"
type input "D2P"
type input "60"
type input "Air"
type input "BR04"
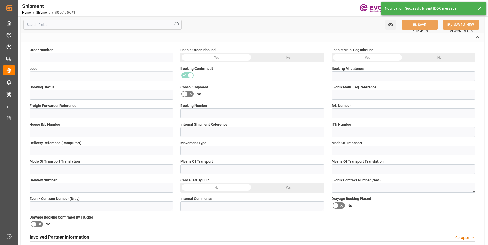
type input "Air"
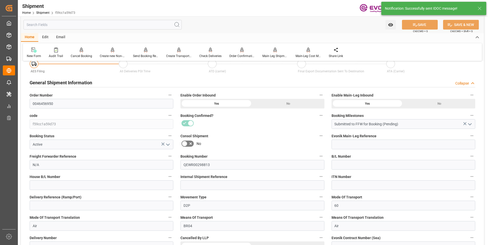
scroll to position [383, 0]
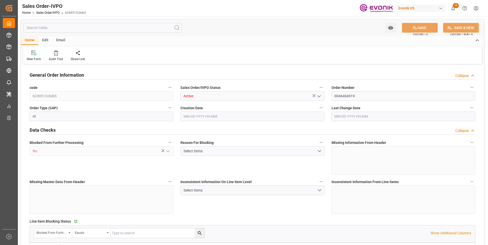
type input "KRPUS"
type input "0"
type input "1"
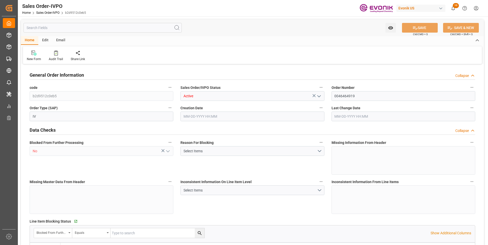
type input "6801.496"
type input "16.0939"
type input "17000"
type input "30"
type input "[DATE] 18:12"
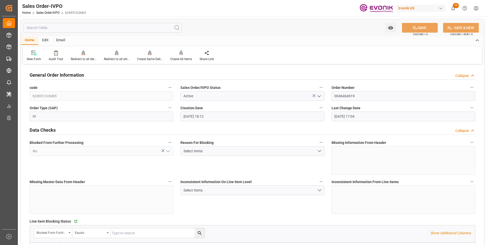
type input "[DATE] 17:04"
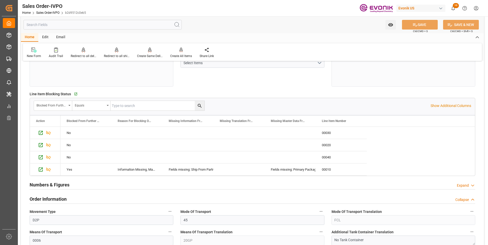
scroll to position [102, 0]
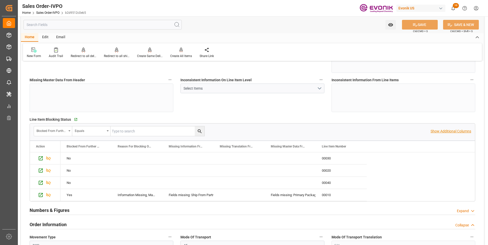
click at [431, 132] on p "Show Additional Columns" at bounding box center [450, 131] width 41 height 5
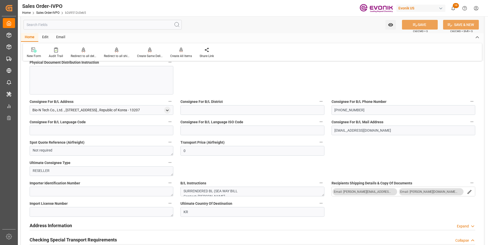
scroll to position [357, 0]
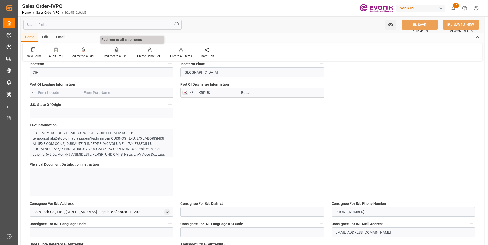
click at [113, 54] on div "Redirect to all shipments" at bounding box center [117, 56] width 26 height 5
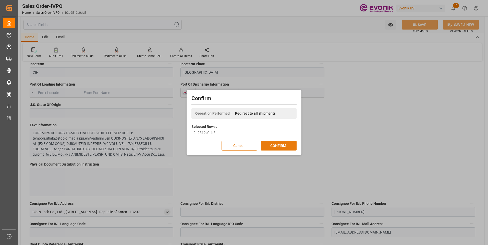
click at [266, 145] on button "CONFIRM" at bounding box center [279, 146] width 36 height 10
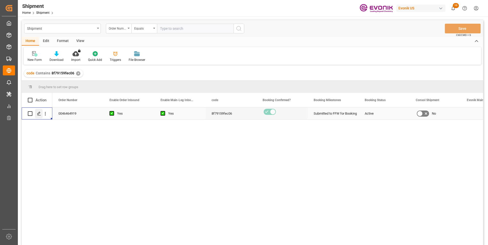
click at [39, 115] on icon "Press SPACE to select this row." at bounding box center [39, 114] width 4 height 4
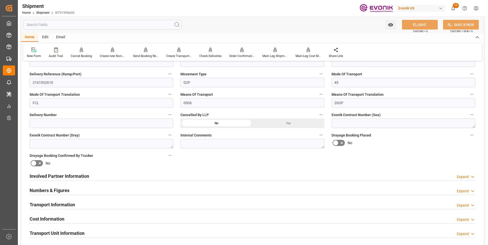
scroll to position [230, 0]
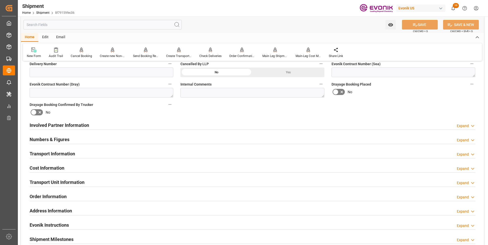
click at [113, 125] on div "Involved Partner Information Expand" at bounding box center [253, 125] width 446 height 10
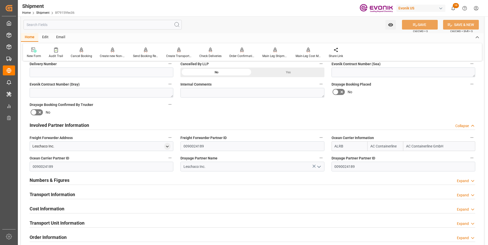
click at [113, 125] on div "Involved Partner Information Collapse" at bounding box center [253, 125] width 446 height 10
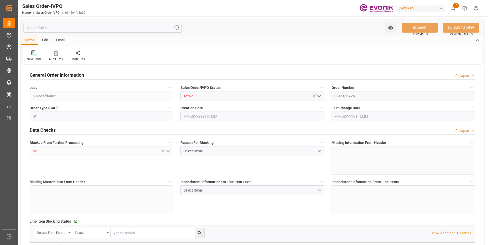
type input "INNSA"
type input "0"
type input "1"
type input "800.968"
type input "[DATE] 19:38"
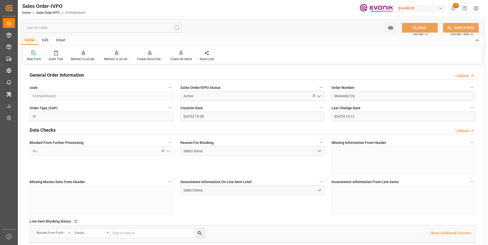
type input "[DATE] 13:13"
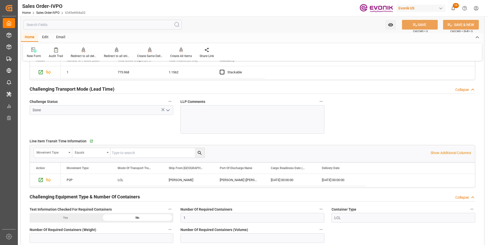
scroll to position [868, 0]
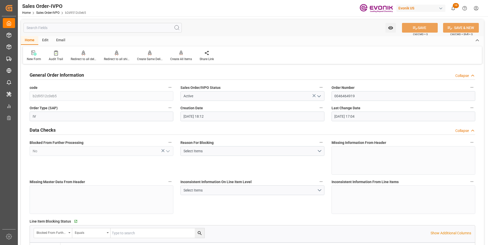
scroll to position [357, 0]
